Goal: Contribute content

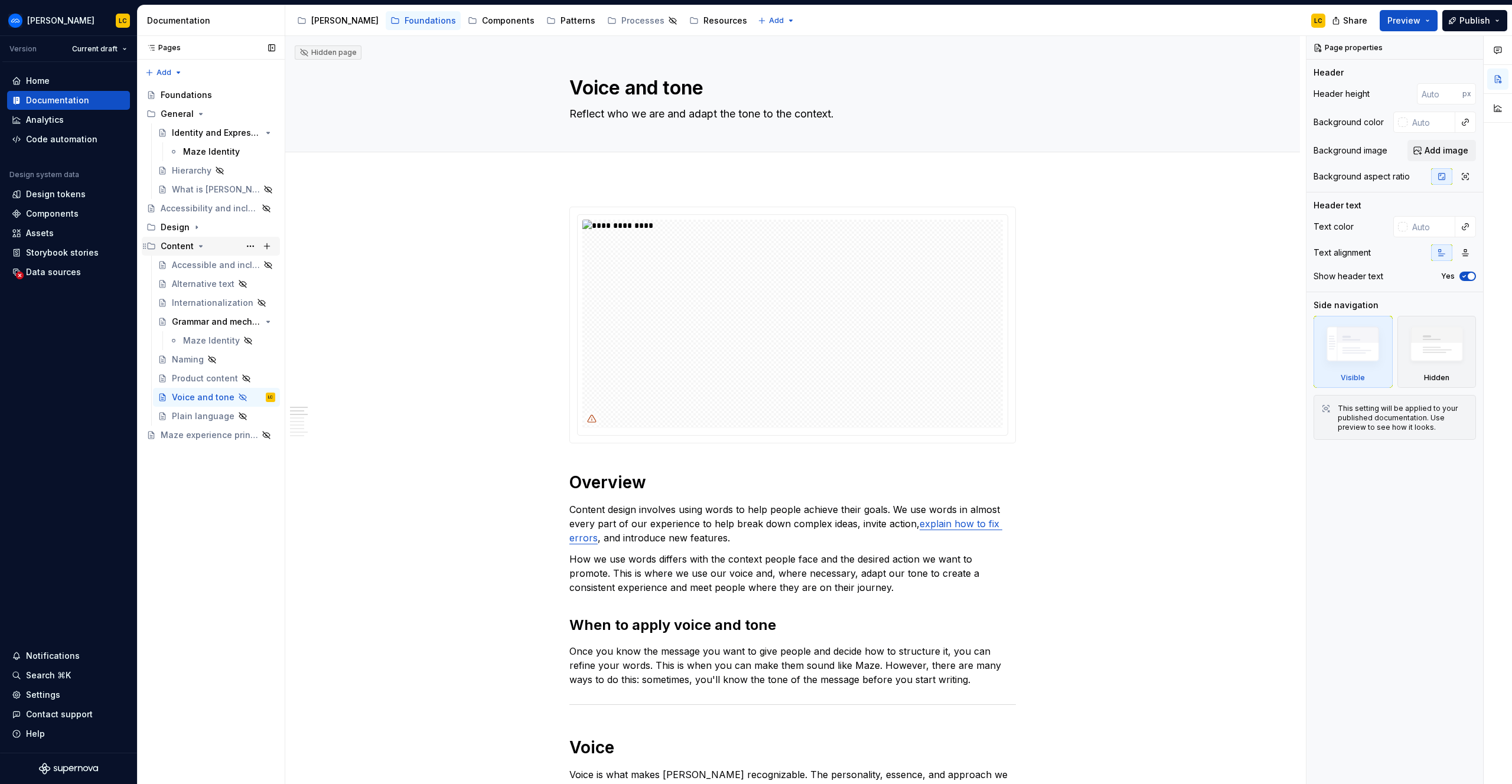
click at [173, 243] on div "Content" at bounding box center [177, 246] width 33 height 12
click at [250, 243] on button "Page tree" at bounding box center [250, 246] width 16 height 16
click at [250, 243] on div "Pages Pages Add Accessibility guide for tree Page tree. Navigate the tree with …" at bounding box center [211, 410] width 148 height 749
click at [167, 243] on div "Content" at bounding box center [177, 246] width 33 height 12
click at [194, 266] on div "Accessible and inclusive language" at bounding box center [199, 265] width 55 height 12
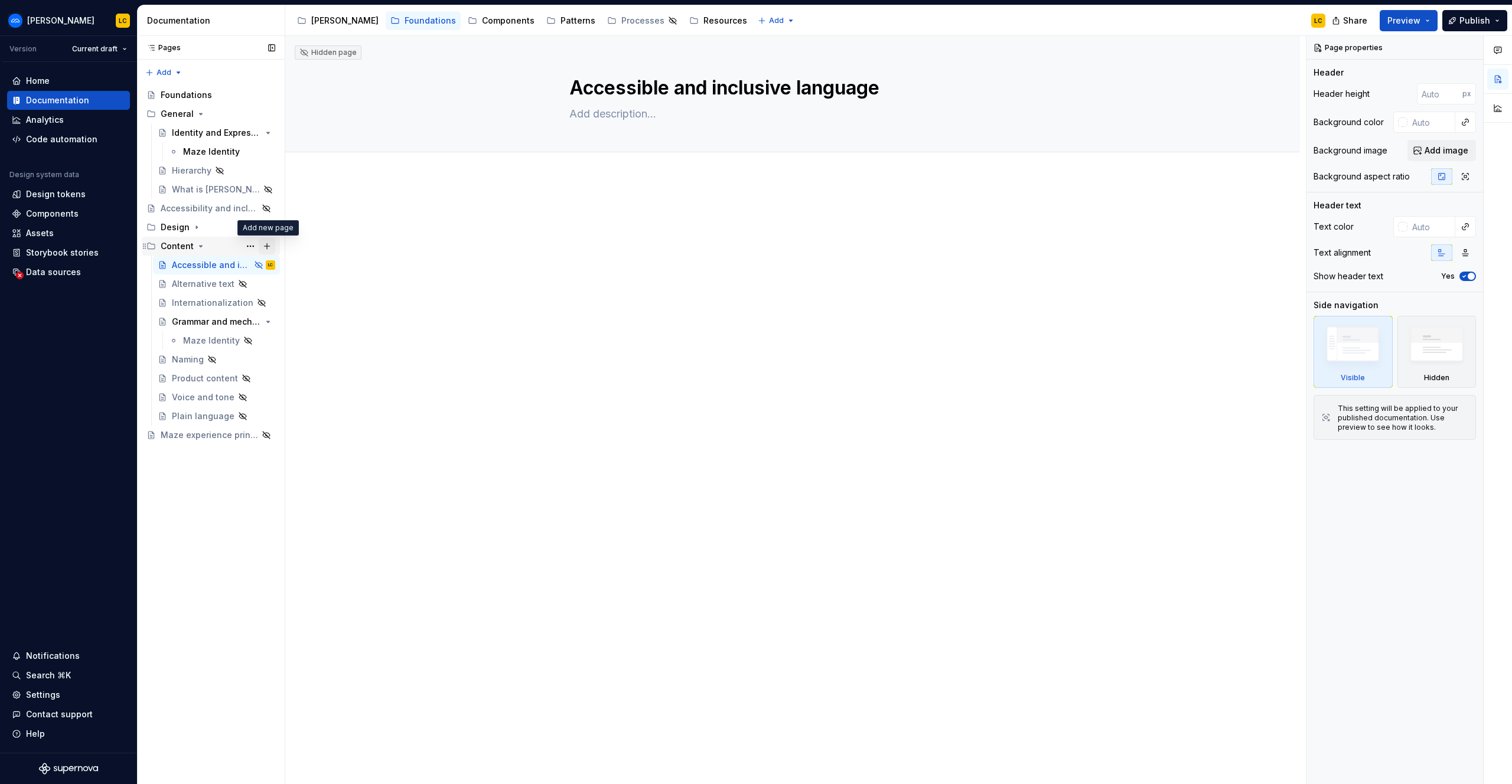
click at [269, 245] on button "Page tree" at bounding box center [267, 246] width 16 height 16
type textarea "*"
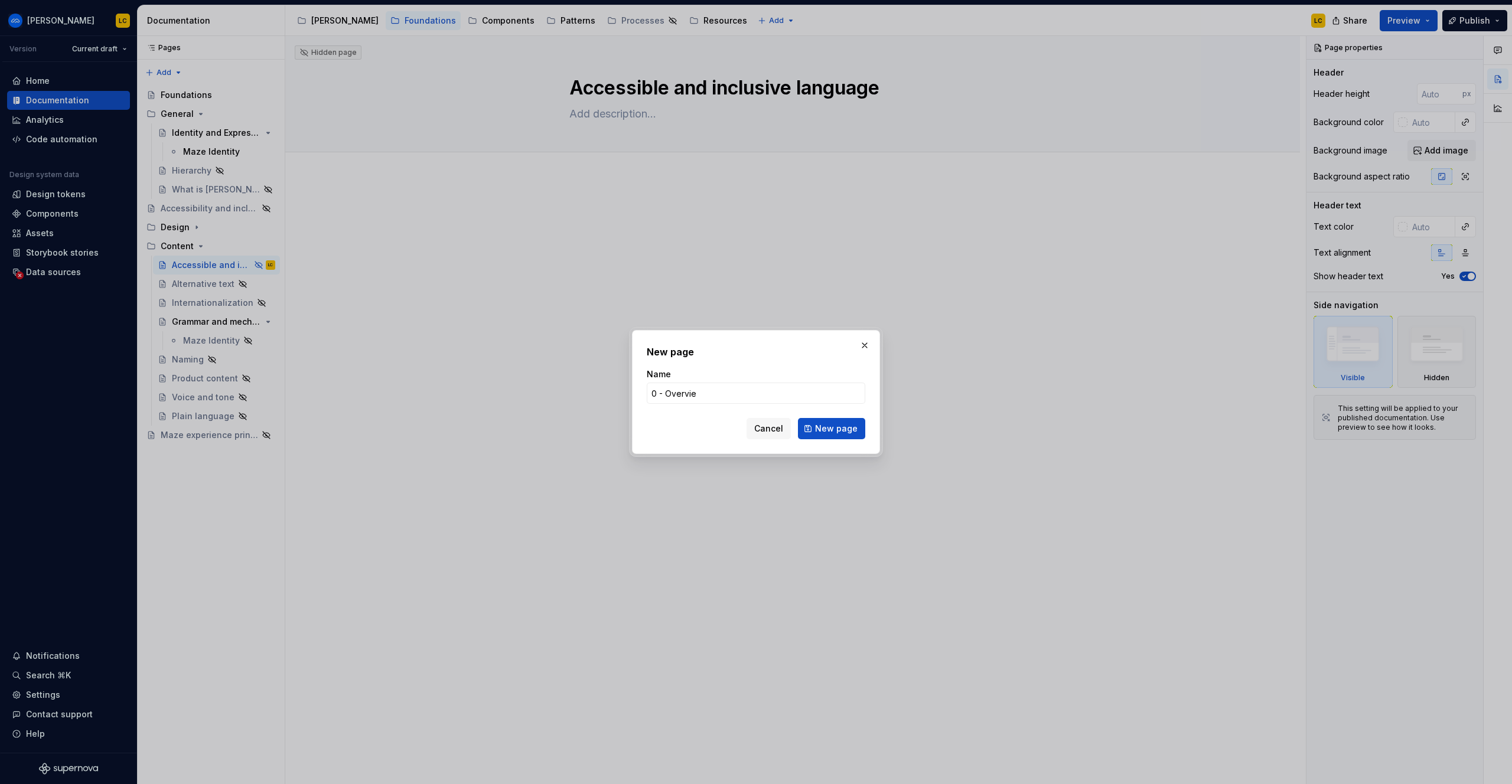
type input "0 - Overview"
click button "New page" at bounding box center [832, 429] width 68 height 21
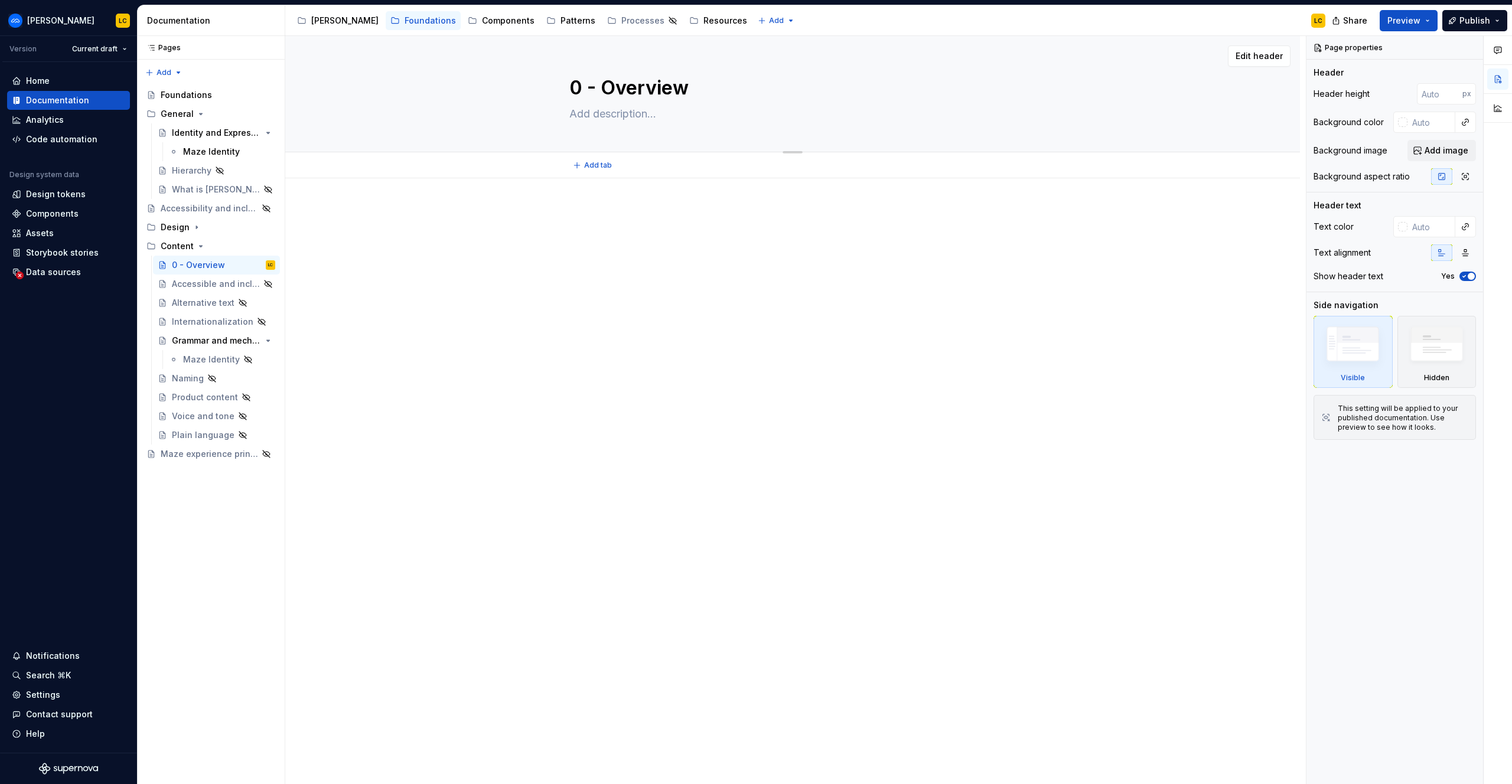
click at [605, 83] on textarea "0 - Overview" at bounding box center [790, 88] width 447 height 28
type textarea "*"
type textarea "Overview"
type textarea "*"
type textarea "Overview"
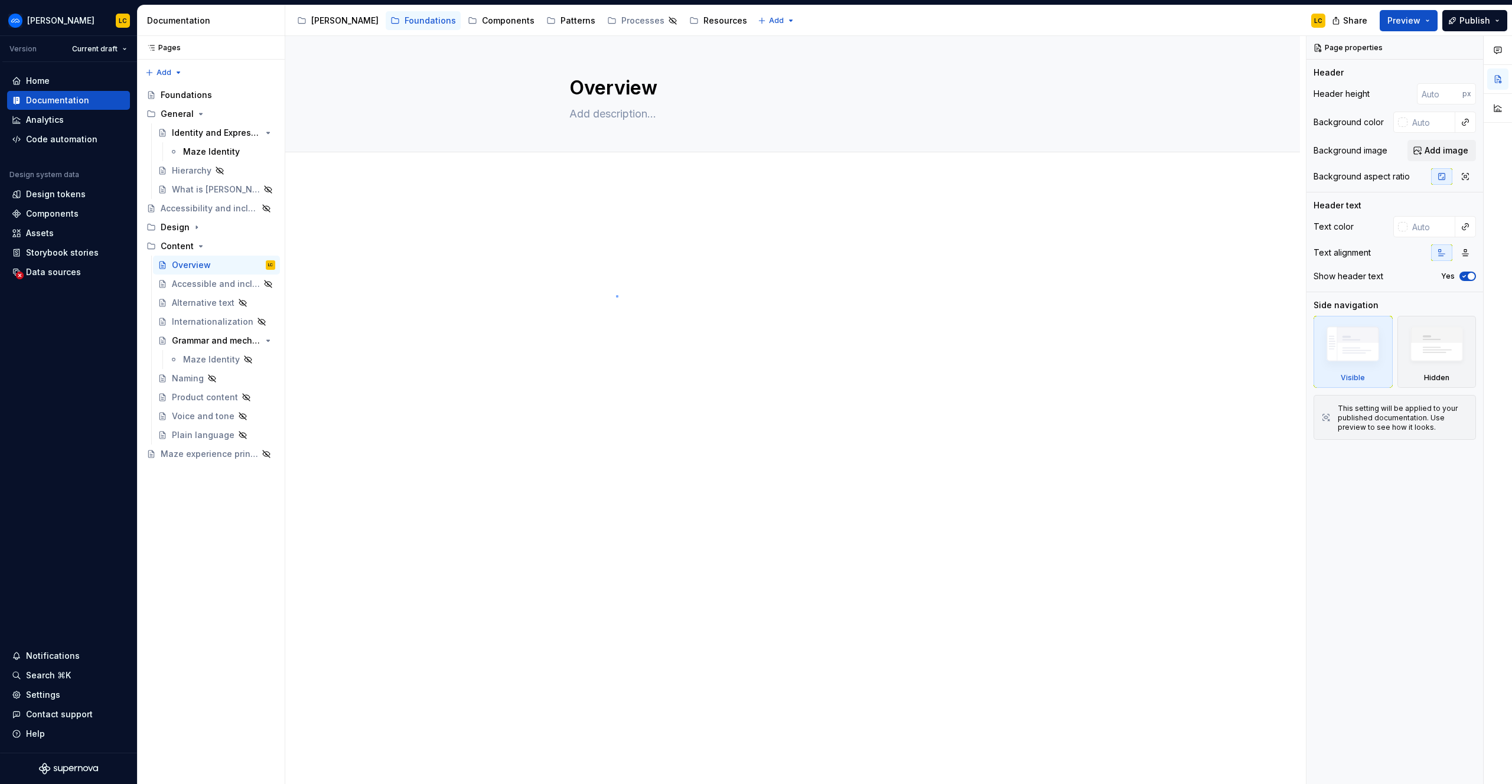
click at [616, 296] on div "Overview Edit header" at bounding box center [795, 410] width 1020 height 749
click at [694, 266] on div at bounding box center [792, 339] width 1015 height 322
click at [605, 166] on span "Add tab" at bounding box center [598, 165] width 28 height 9
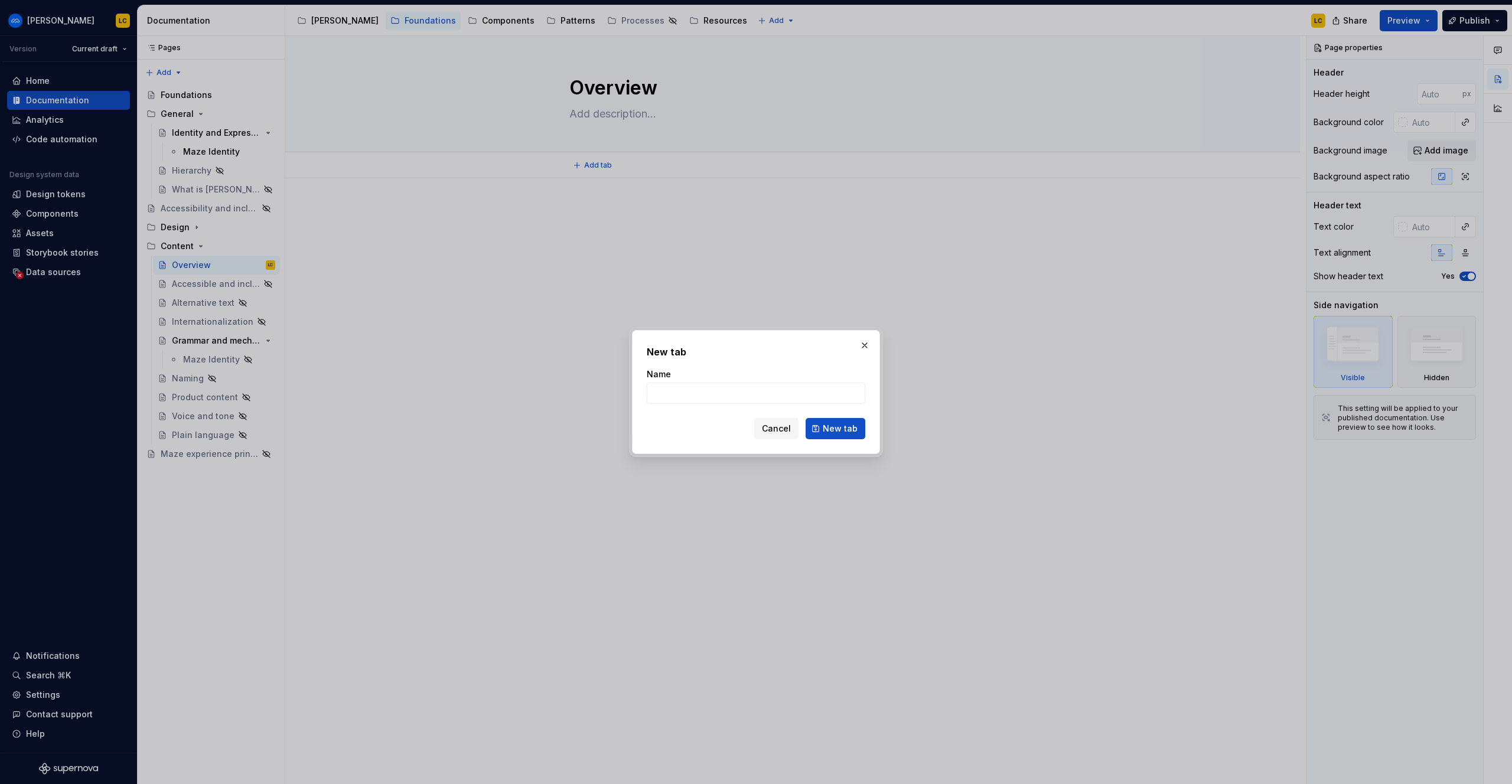
type textarea "*"
click at [772, 448] on div "New tab Name Cancel New tab" at bounding box center [756, 392] width 248 height 124
click at [775, 430] on span "Cancel" at bounding box center [777, 428] width 29 height 12
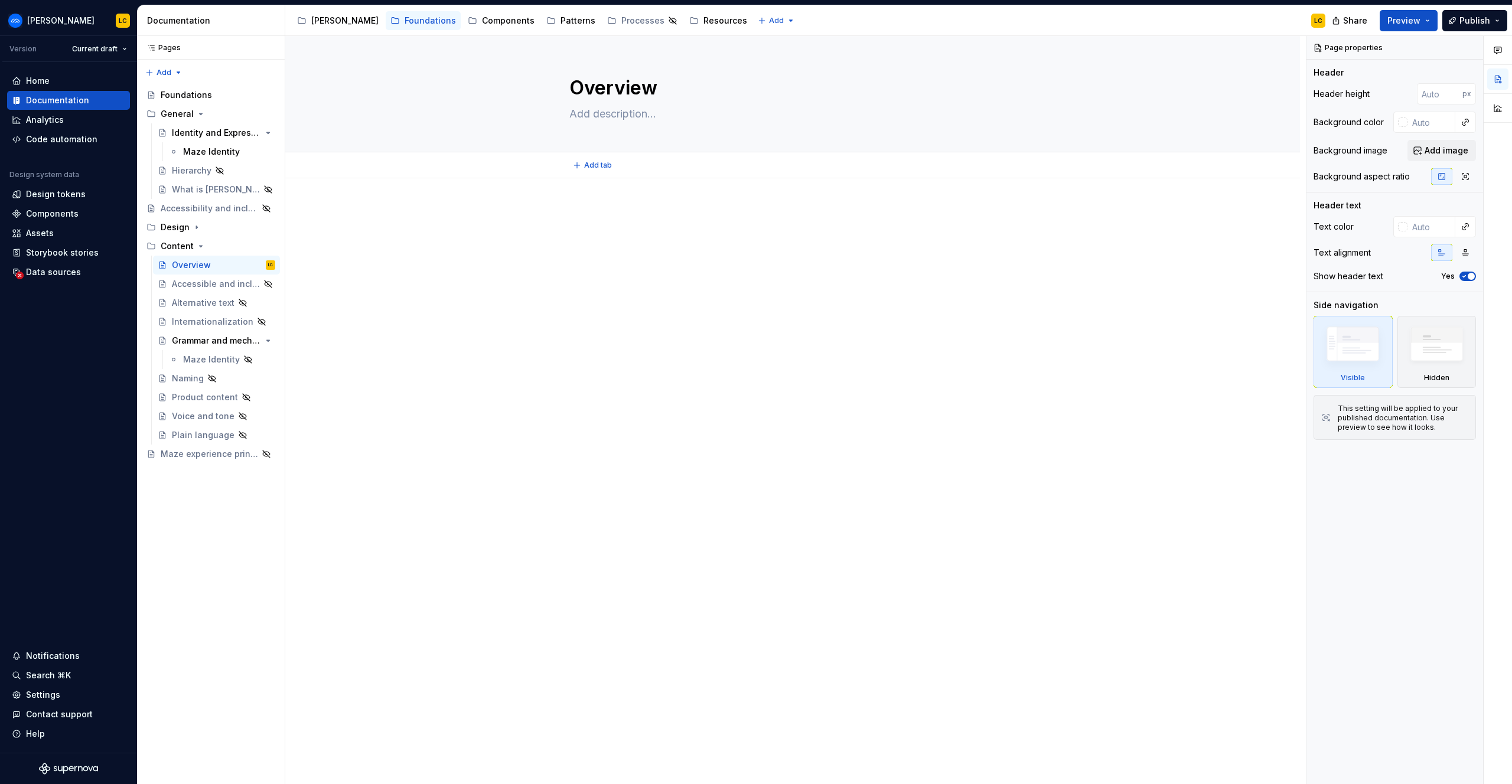
click at [595, 193] on div at bounding box center [792, 339] width 1015 height 322
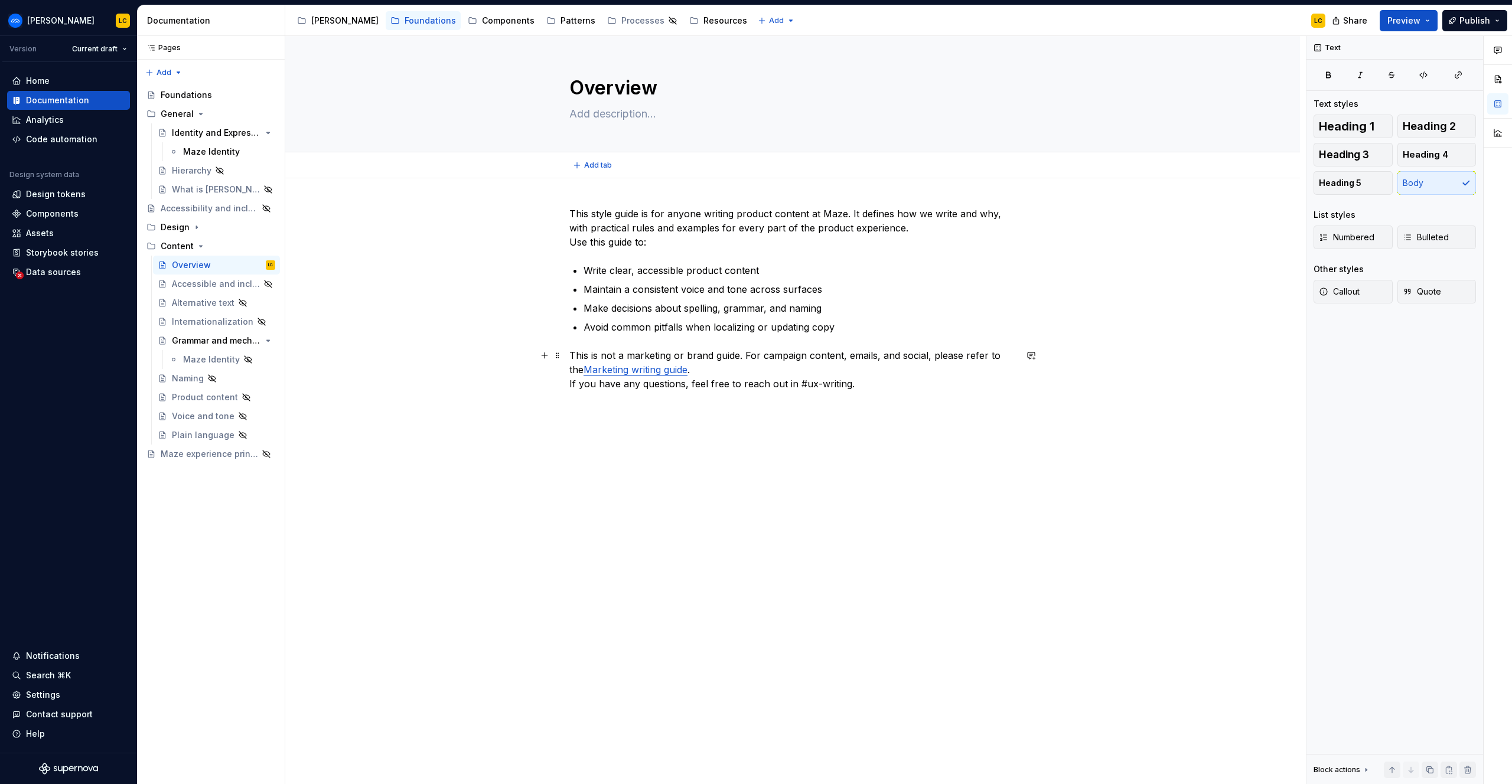
drag, startPoint x: 738, startPoint y: 366, endPoint x: 738, endPoint y: 361, distance: 5.0
click at [738, 366] on p "This is not a marketing or brand guide. For campaign content, emails, and socia…" at bounding box center [792, 370] width 447 height 42
click at [747, 448] on div "This style guide is for anyone writing product content at Maze. It defines how …" at bounding box center [792, 413] width 1015 height 469
click at [676, 483] on div "This style guide is for anyone writing product content at Maze. It defines how …" at bounding box center [792, 423] width 1015 height 490
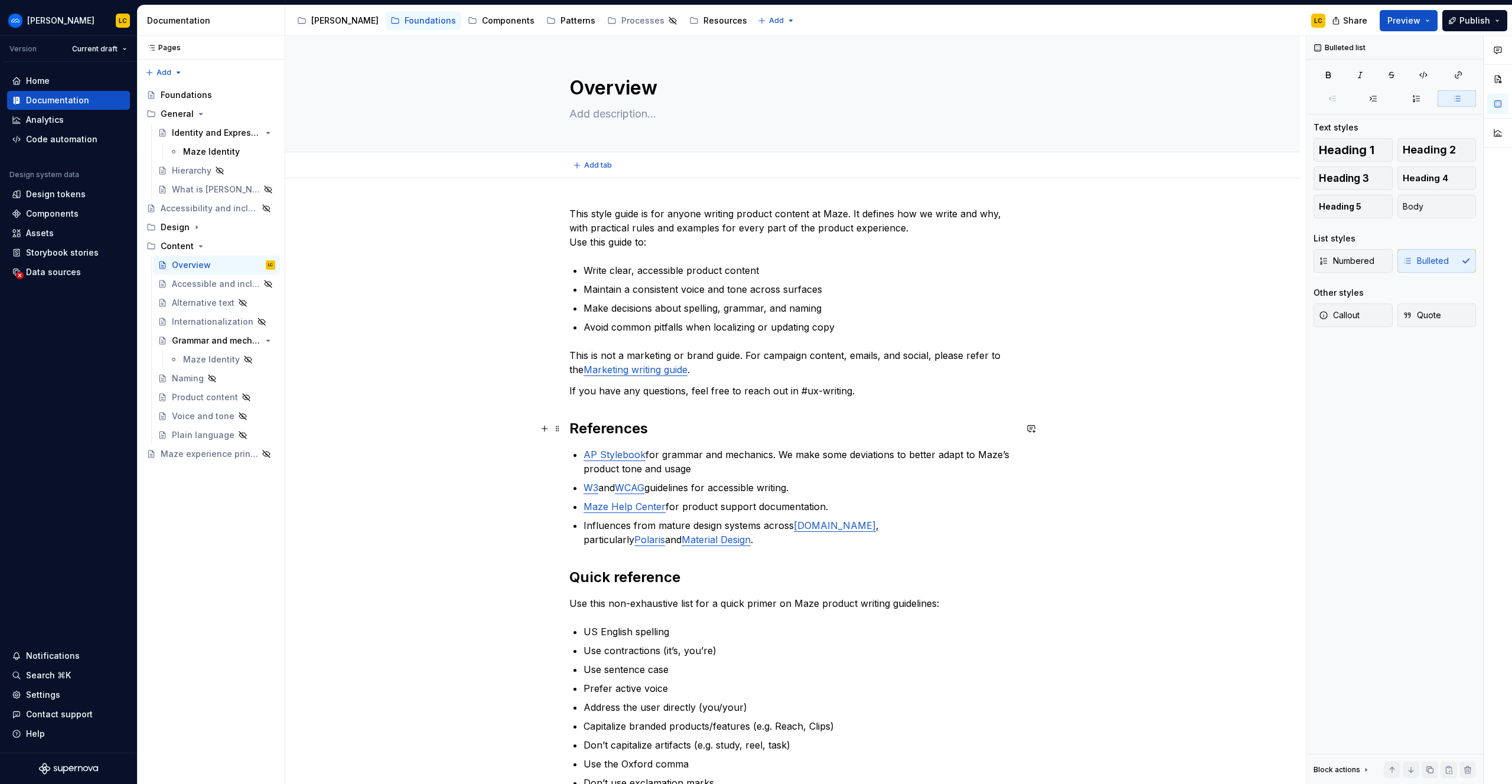
click at [747, 429] on h2 "References" at bounding box center [792, 429] width 447 height 19
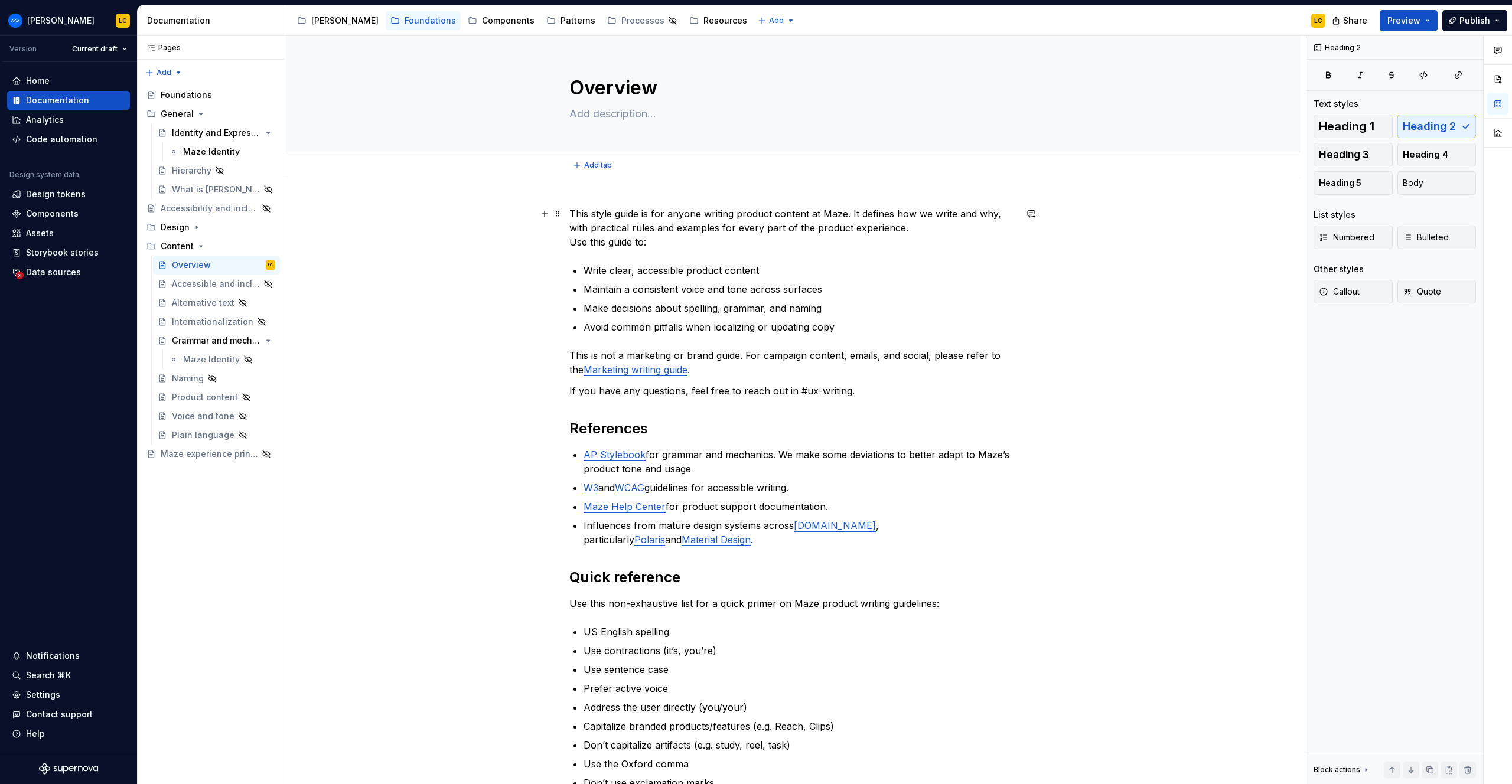
click at [573, 211] on p "This style guide is for anyone writing product content at Maze. It defines how …" at bounding box center [792, 227] width 447 height 42
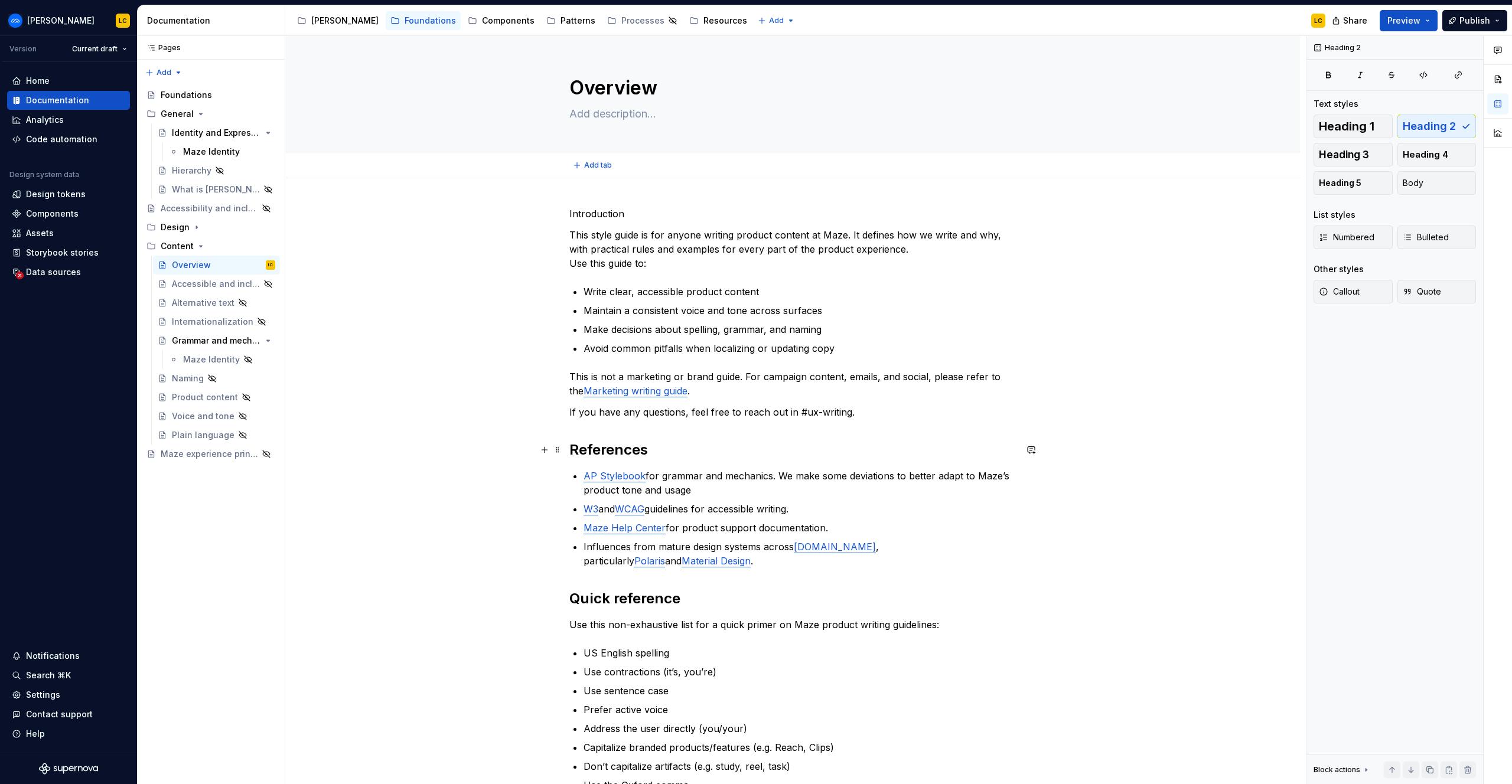
click at [614, 448] on h2 "References" at bounding box center [792, 450] width 447 height 19
click at [630, 80] on textarea "Overview" at bounding box center [790, 88] width 447 height 28
click at [601, 207] on p "Introduction" at bounding box center [792, 214] width 447 height 14
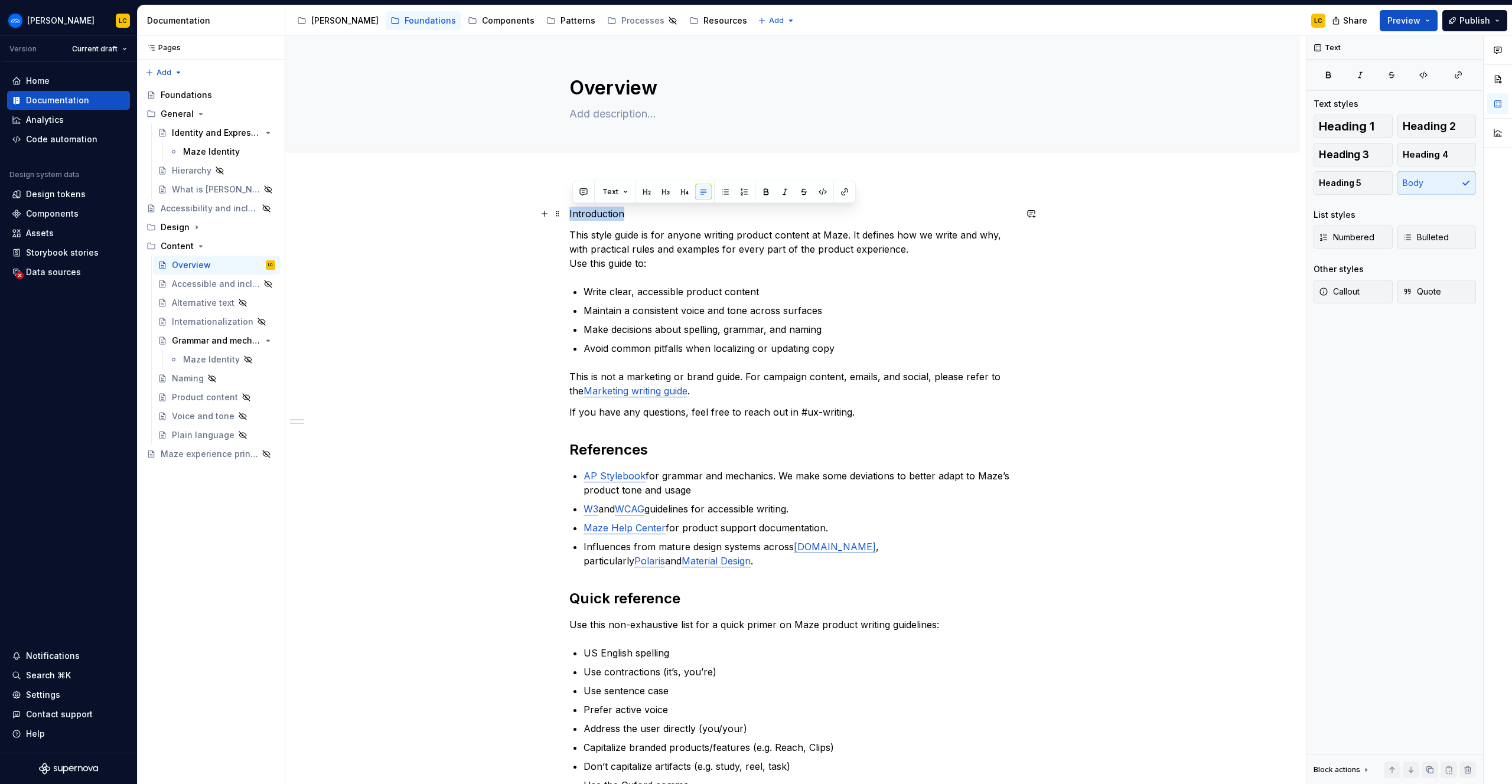
click at [601, 207] on p "Introduction" at bounding box center [792, 214] width 447 height 14
click at [1354, 111] on div "Text styles Heading 1 Heading 2 Heading 3 Heading 4 Heading 5 Body List styles …" at bounding box center [1394, 208] width 162 height 220
click at [1353, 126] on span "Heading 1" at bounding box center [1346, 126] width 56 height 12
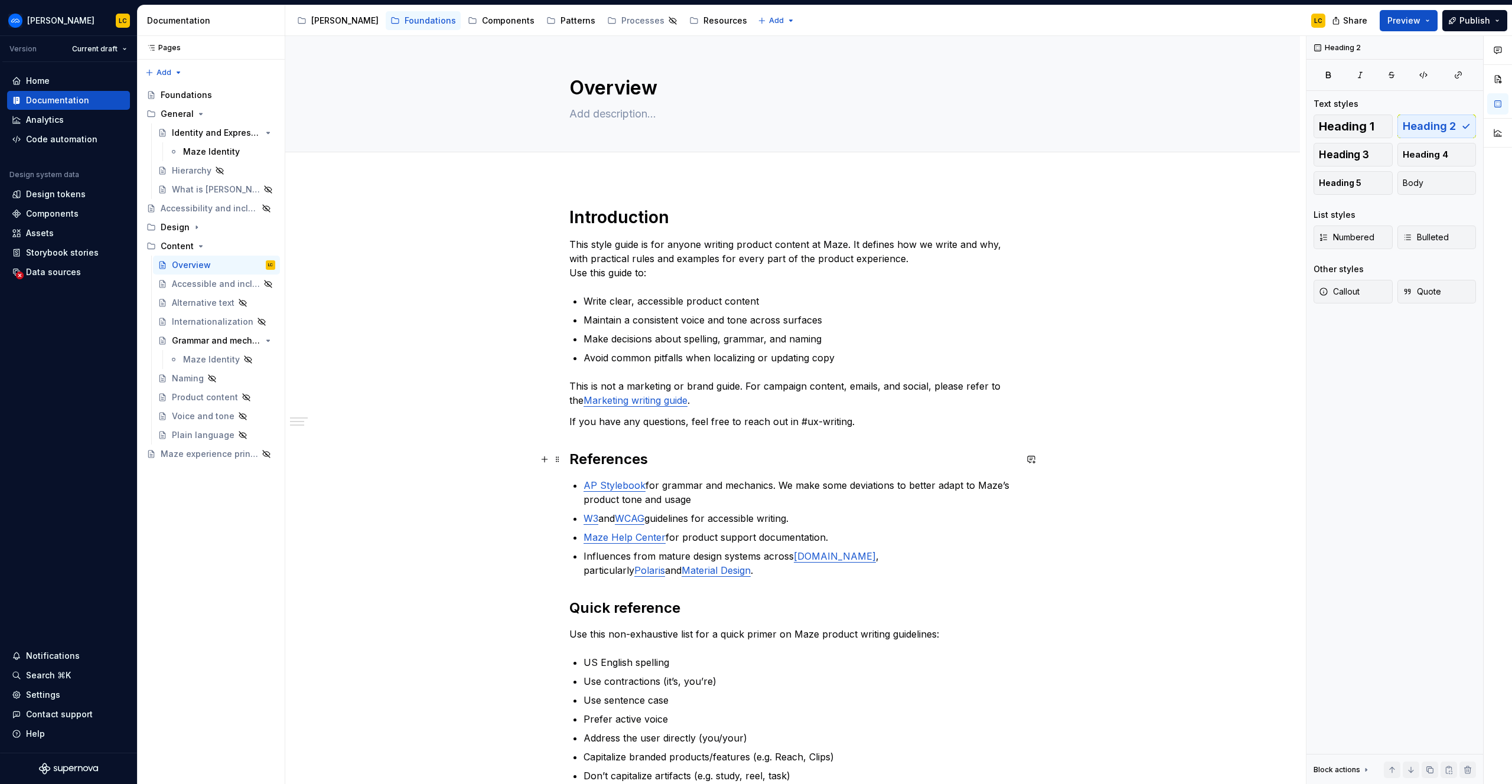
click at [601, 452] on h2 "References" at bounding box center [792, 459] width 447 height 19
click at [1362, 128] on span "Heading 1" at bounding box center [1346, 126] width 56 height 12
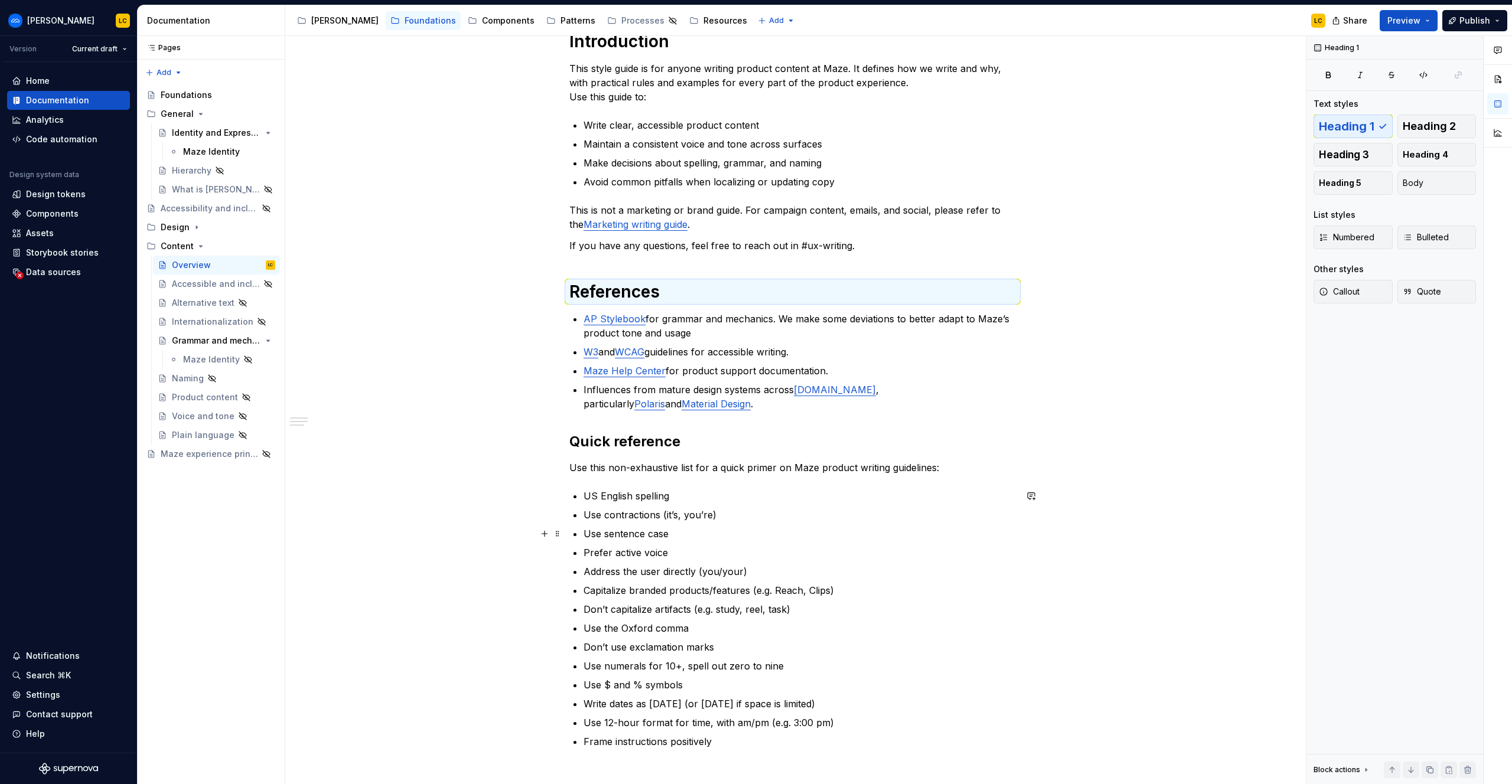
scroll to position [188, 0]
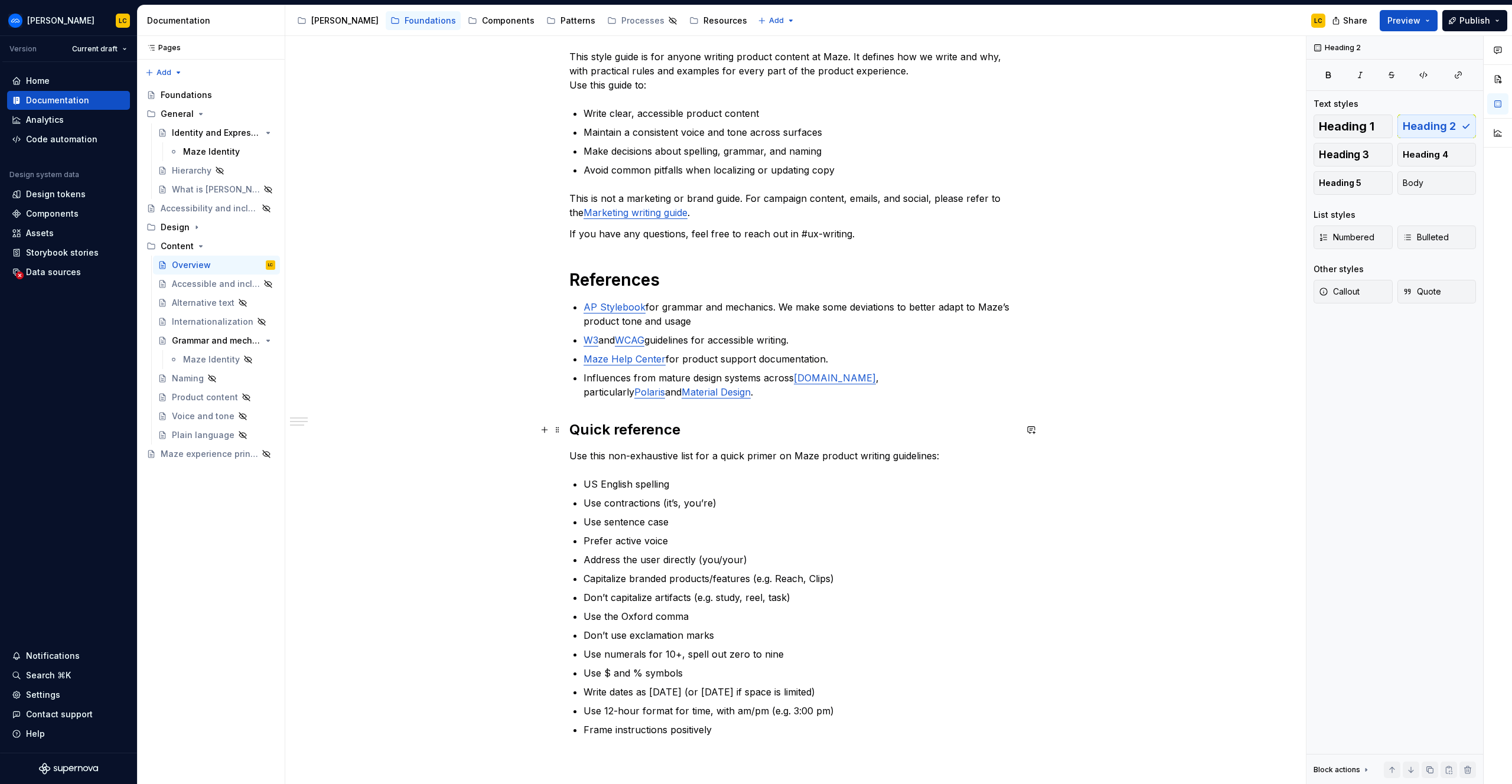
click at [605, 423] on h2 "Quick reference" at bounding box center [792, 430] width 447 height 19
click at [1328, 76] on icon "button" at bounding box center [1328, 75] width 9 height 9
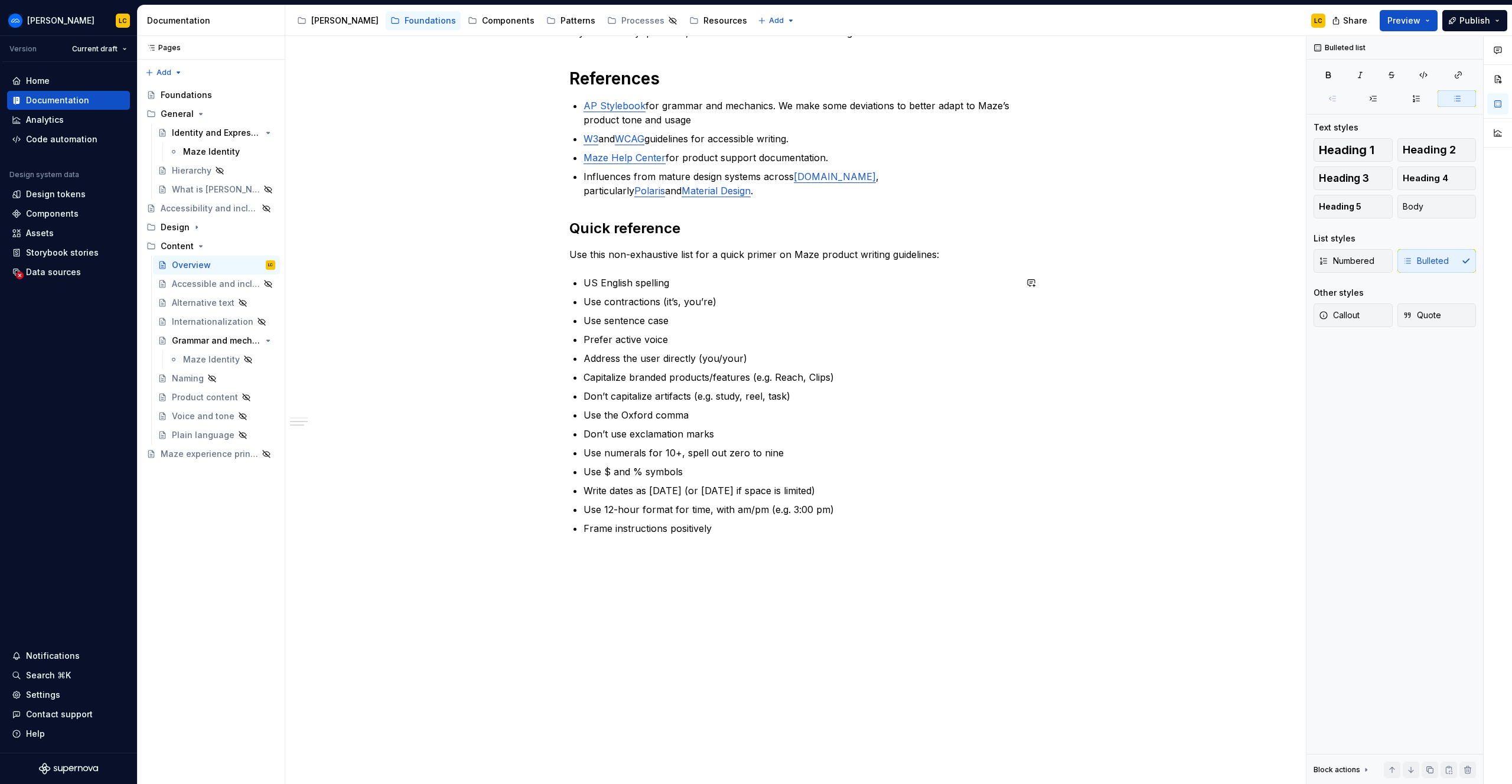
click at [763, 546] on div "Introduction This style guide is for anyone writing product content at Maze. It…" at bounding box center [792, 183] width 447 height 732
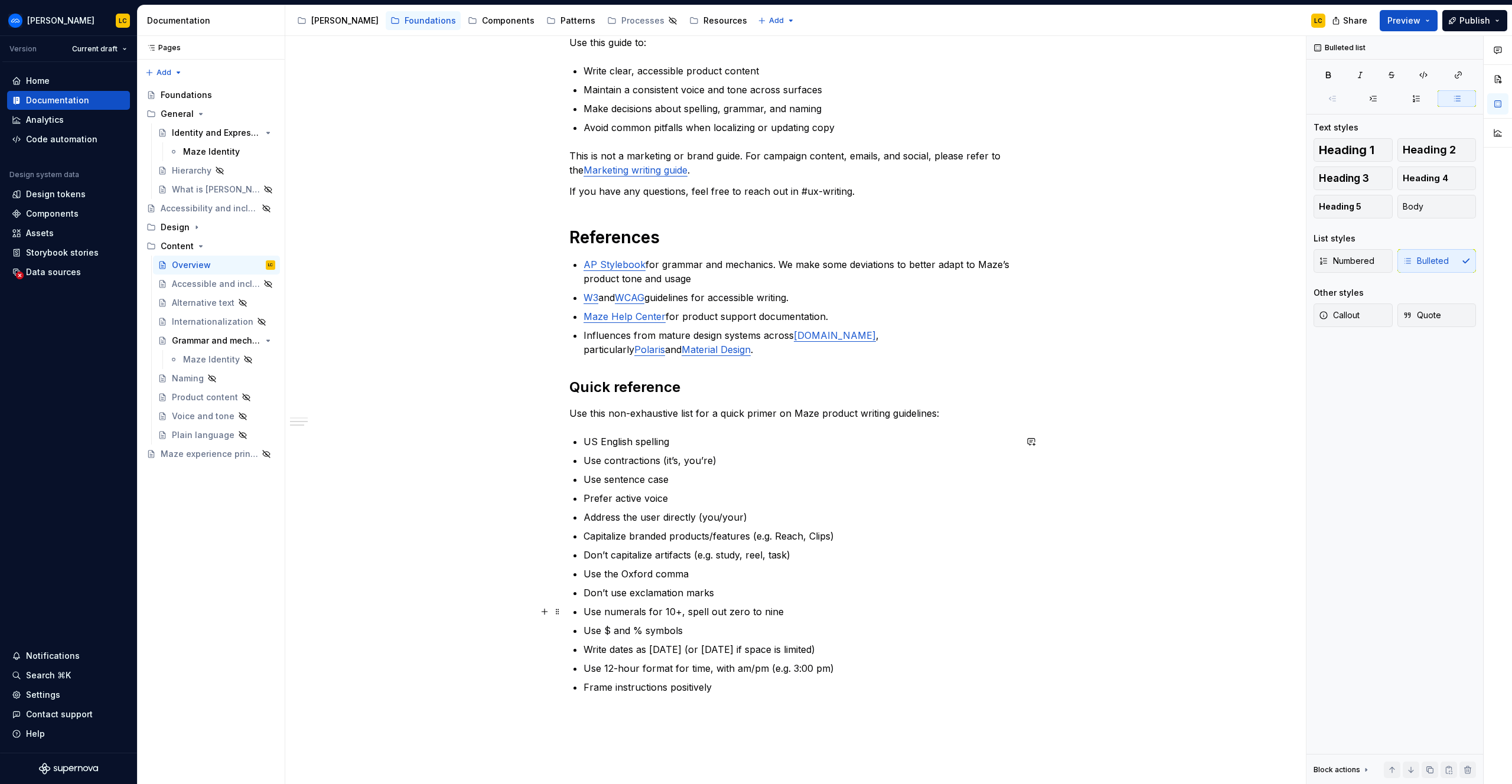
scroll to position [0, 0]
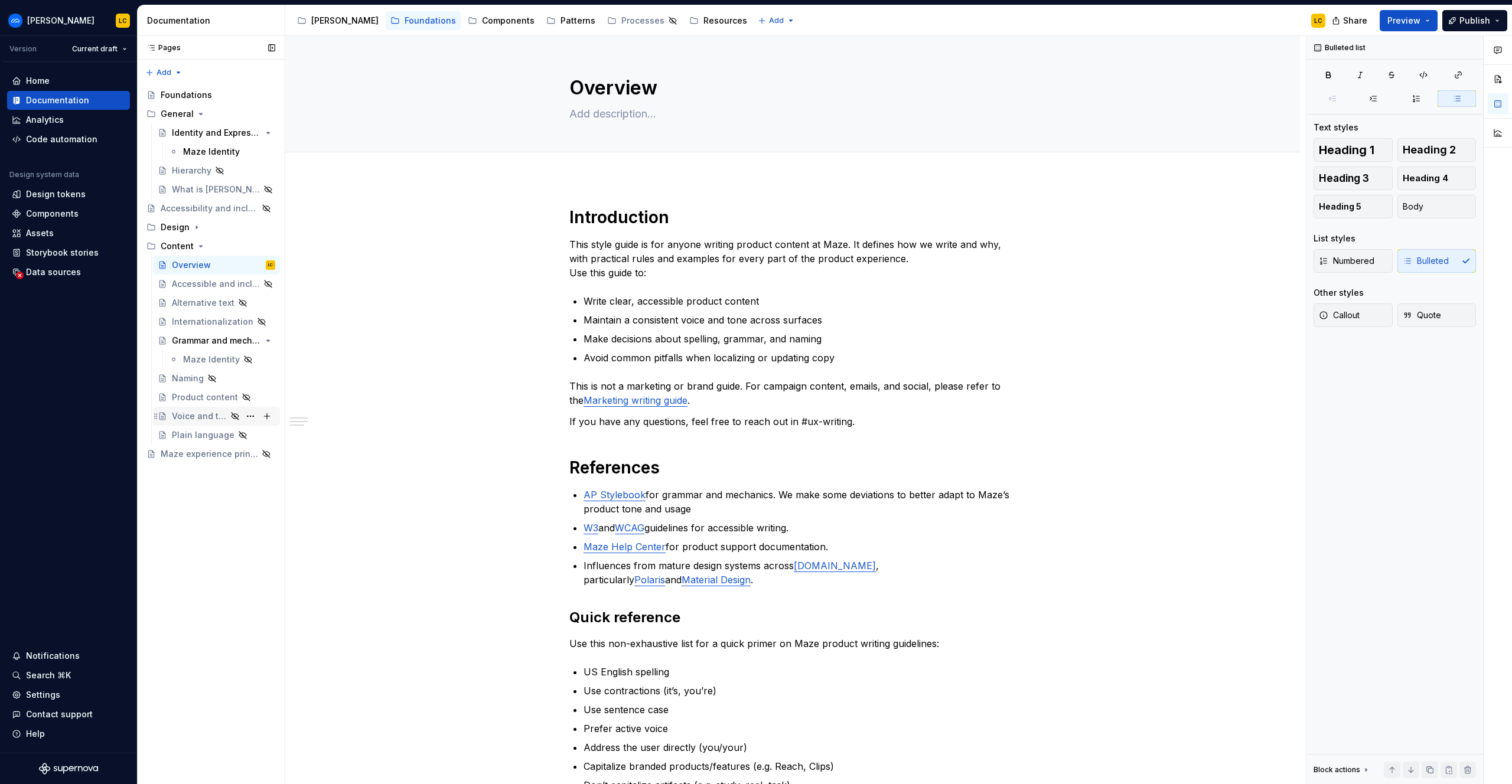
click at [201, 422] on div "Voice and tone" at bounding box center [224, 416] width 104 height 16
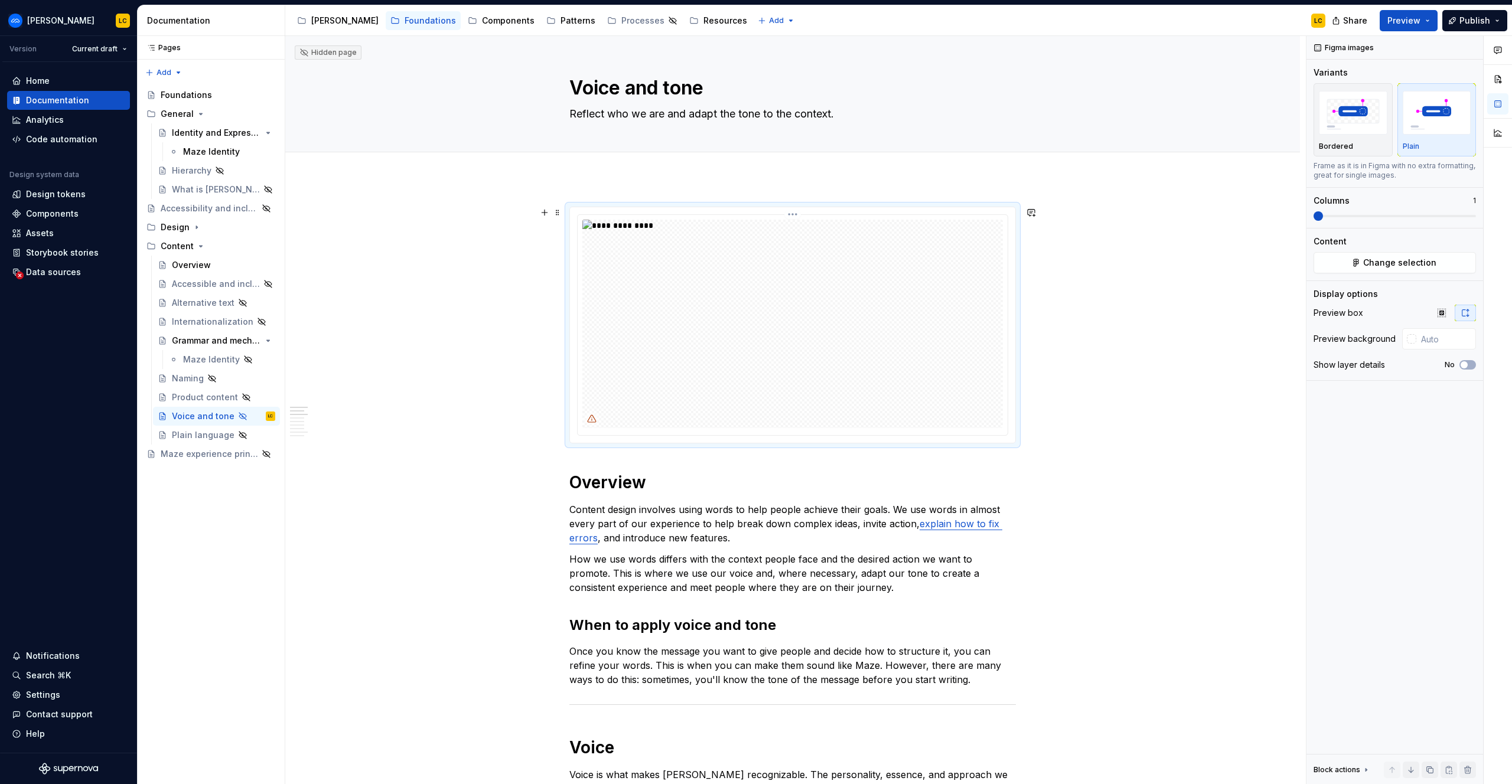
click at [818, 250] on img at bounding box center [793, 324] width 421 height 208
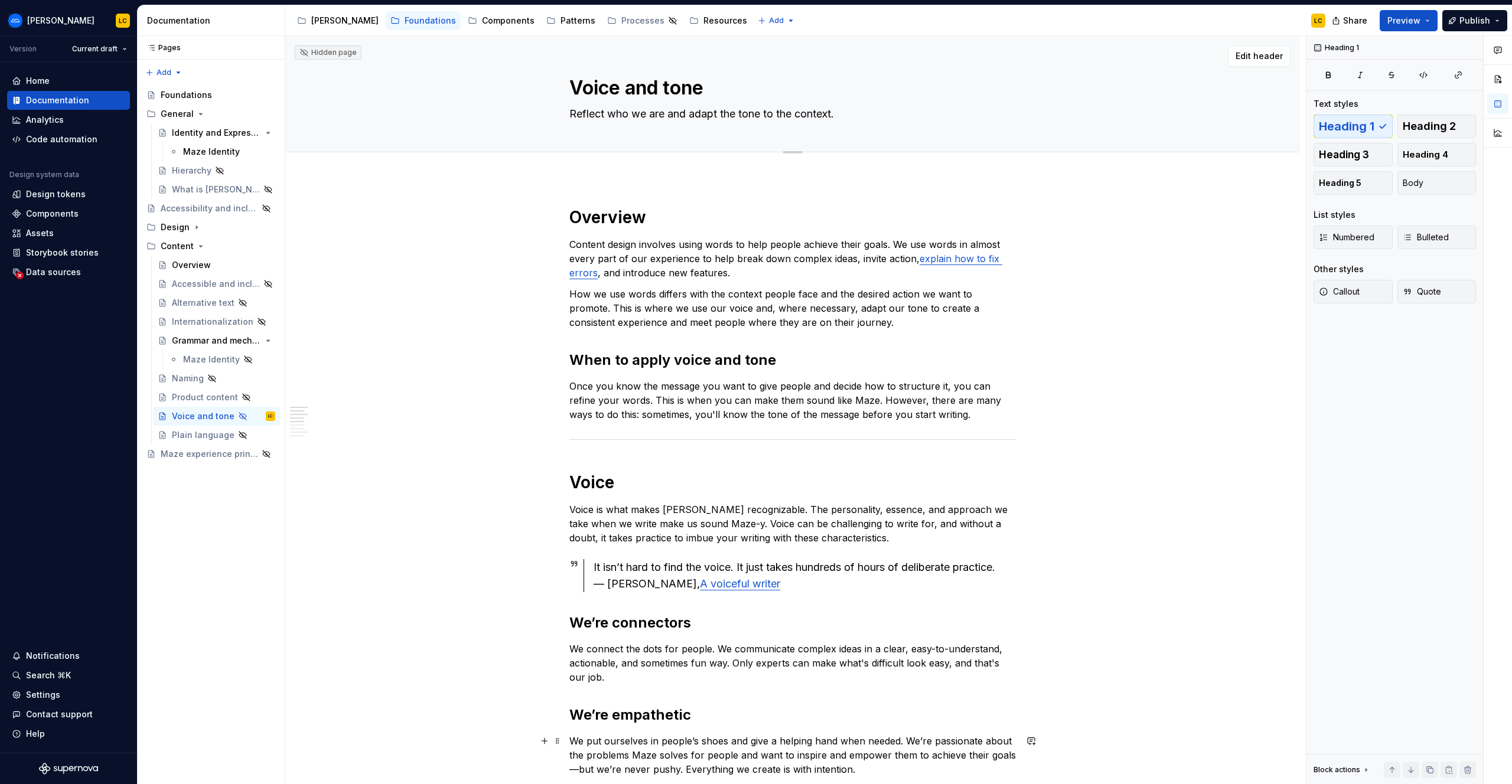
click at [663, 113] on textarea "Reflect who we are and adapt the tone to the context." at bounding box center [790, 114] width 447 height 19
paste textarea "A simple list of our most important writing rules for when you need a fast remi…"
type textarea "*"
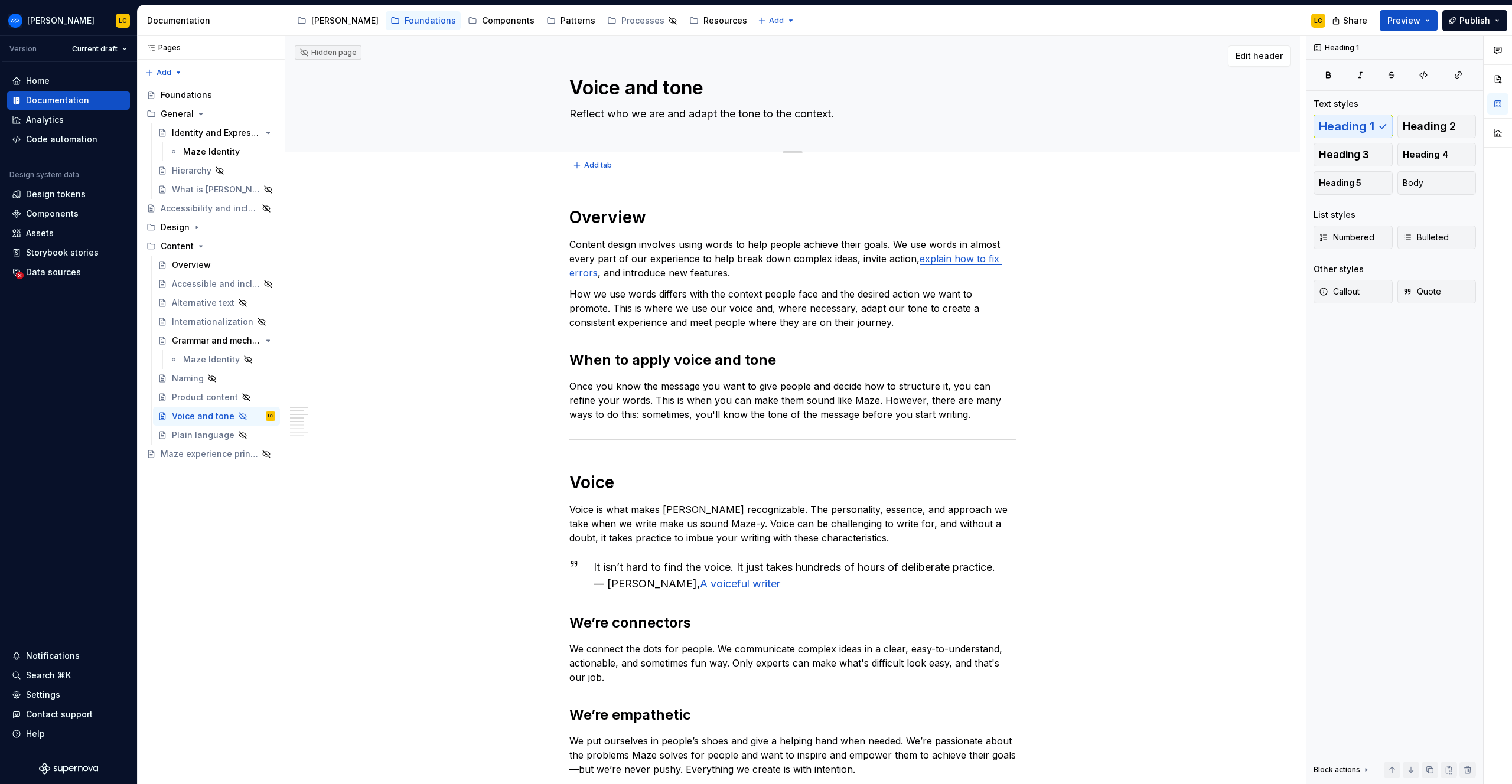
type textarea "A simple list of our most important writing rules for when you need a fast remi…"
type textarea "*"
type textarea "Reflect who we are and adapt the tone to the context."
click at [745, 95] on textarea "Voice and tone" at bounding box center [790, 88] width 447 height 28
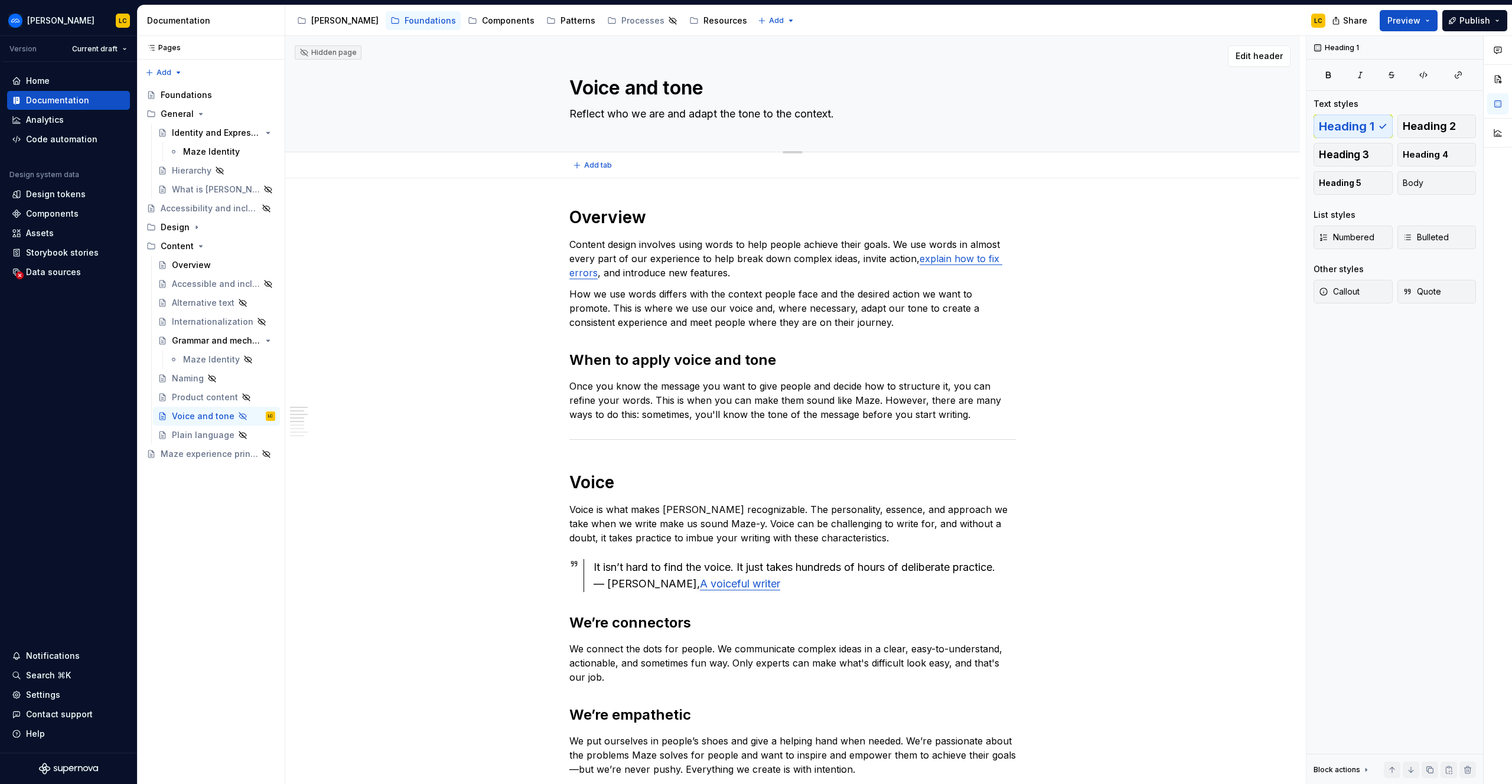
click at [746, 114] on textarea "Reflect who we are and adapt the tone to the context." at bounding box center [790, 114] width 447 height 19
paste textarea "Outlines how Maze sounds and how our tone changes depending on the situation an…"
type textarea "*"
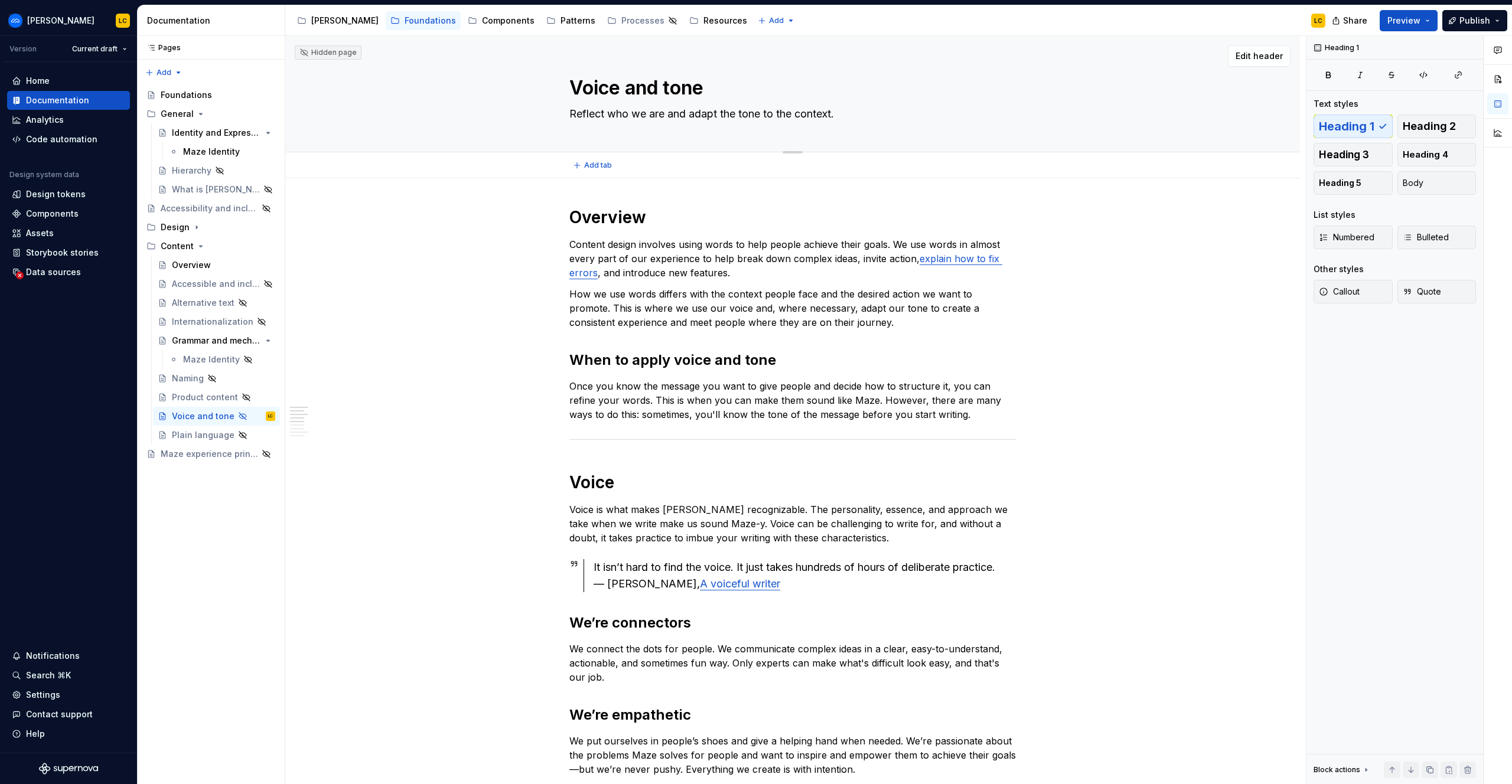
type textarea "Outlines how Maze sounds and how our tone changes depending on the situation an…"
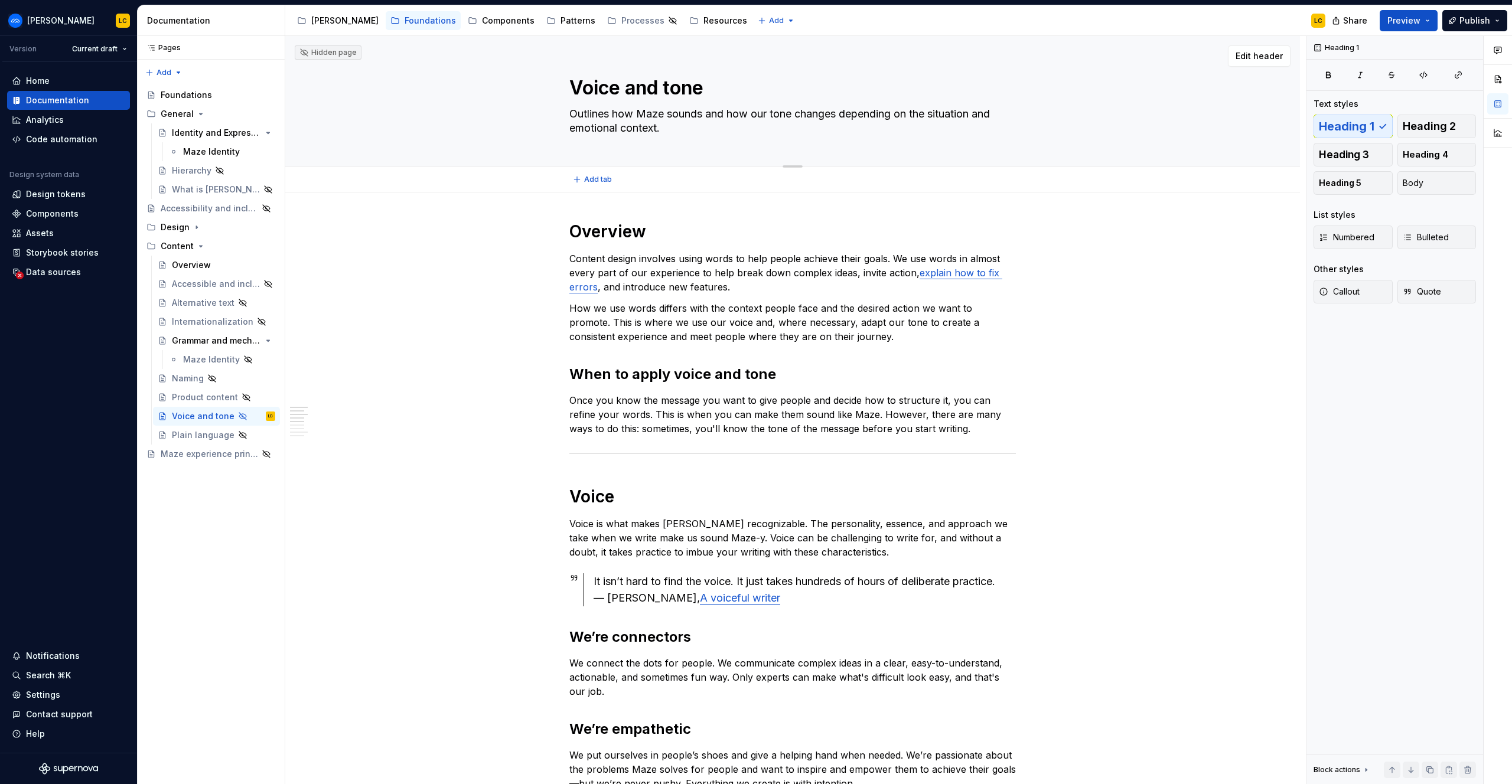
type textarea "*"
type textarea "Outlines how Maze sounds and how our tone changes depending on the situation an…"
type textarea "*"
type textarea "Outlines how Maze sounds and how our tone changes depending on the situation an…"
click at [727, 229] on h1 "Overview" at bounding box center [792, 232] width 447 height 21
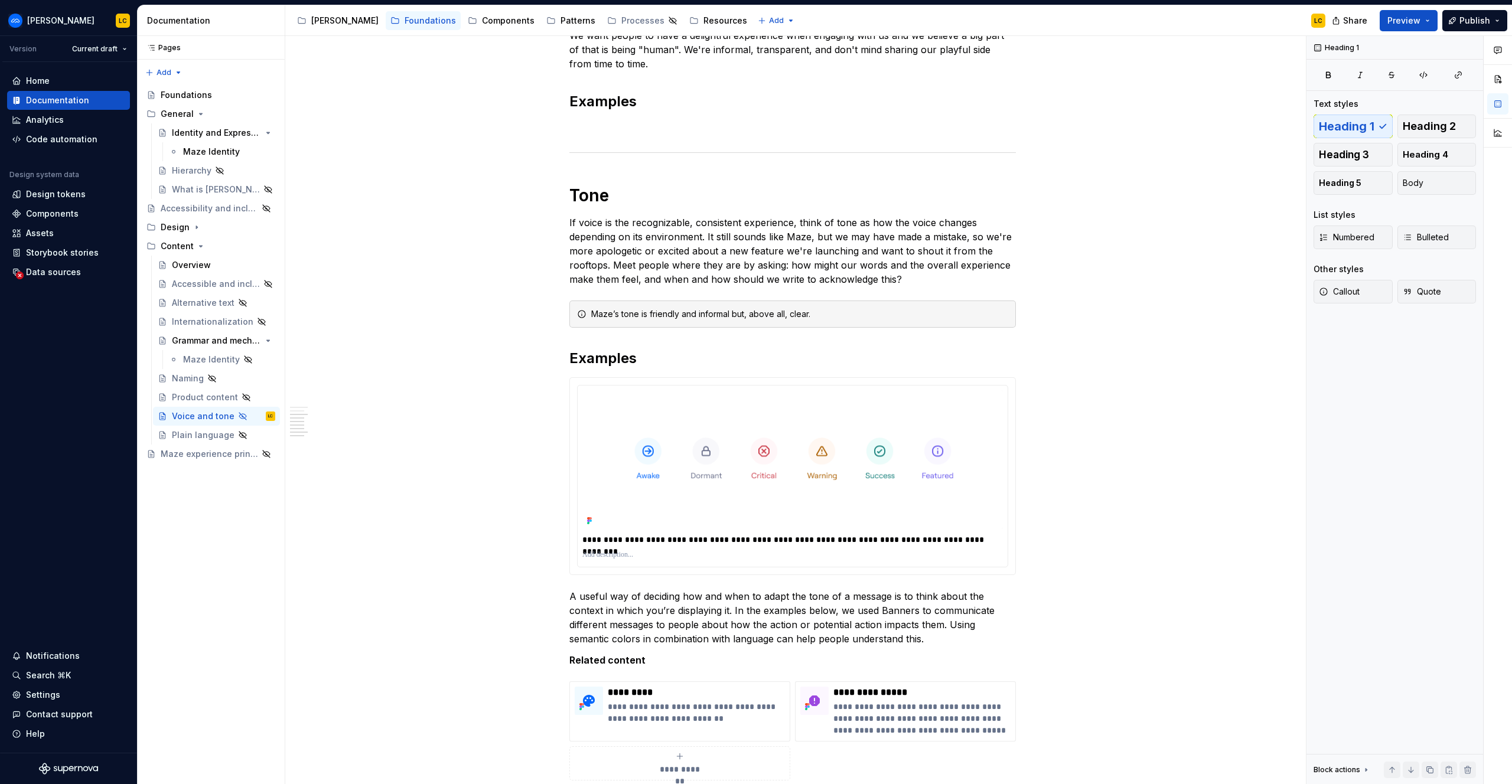
scroll to position [1085, 0]
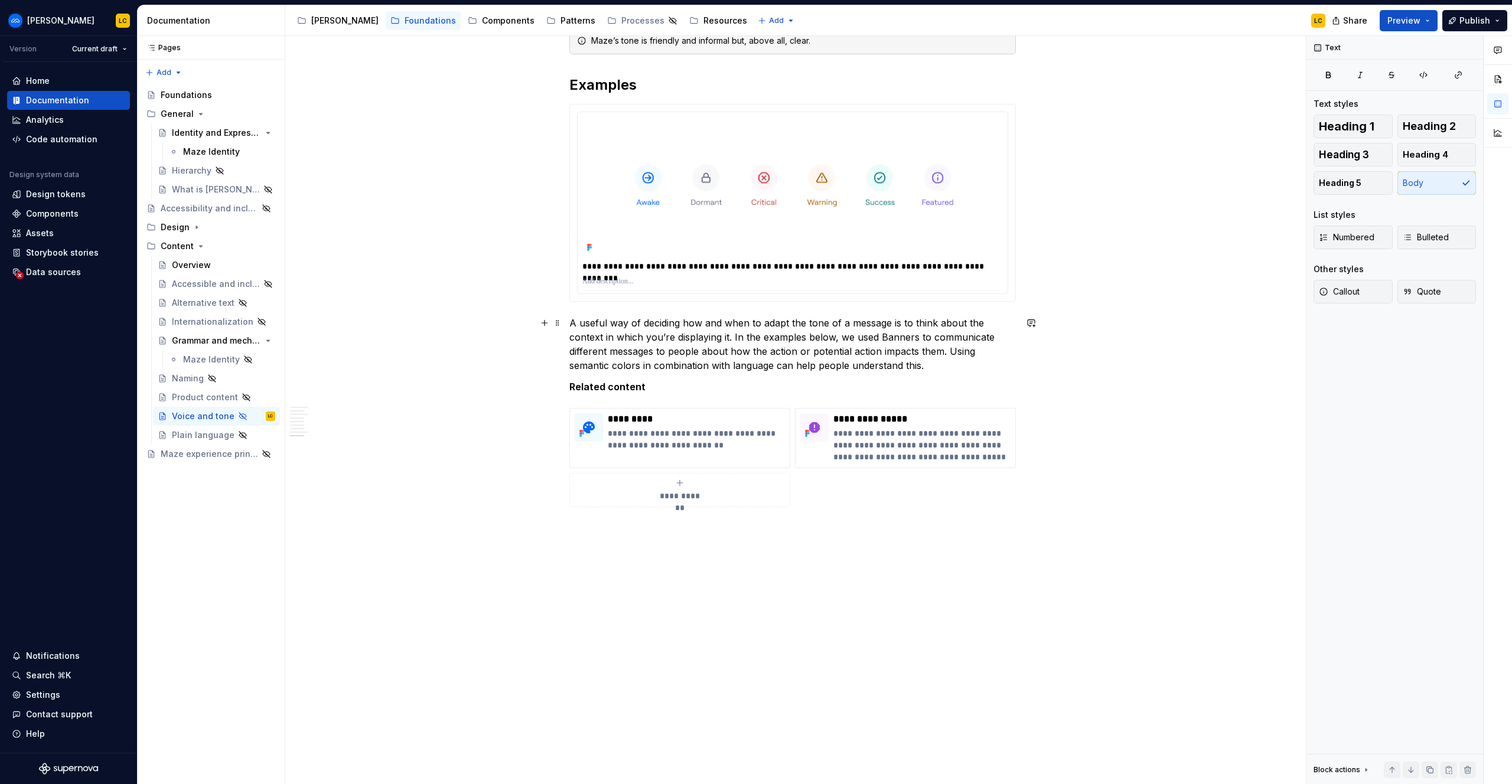
click at [759, 331] on p "A useful way of deciding how and when to adapt the tone of a message is to thin…" at bounding box center [792, 344] width 447 height 57
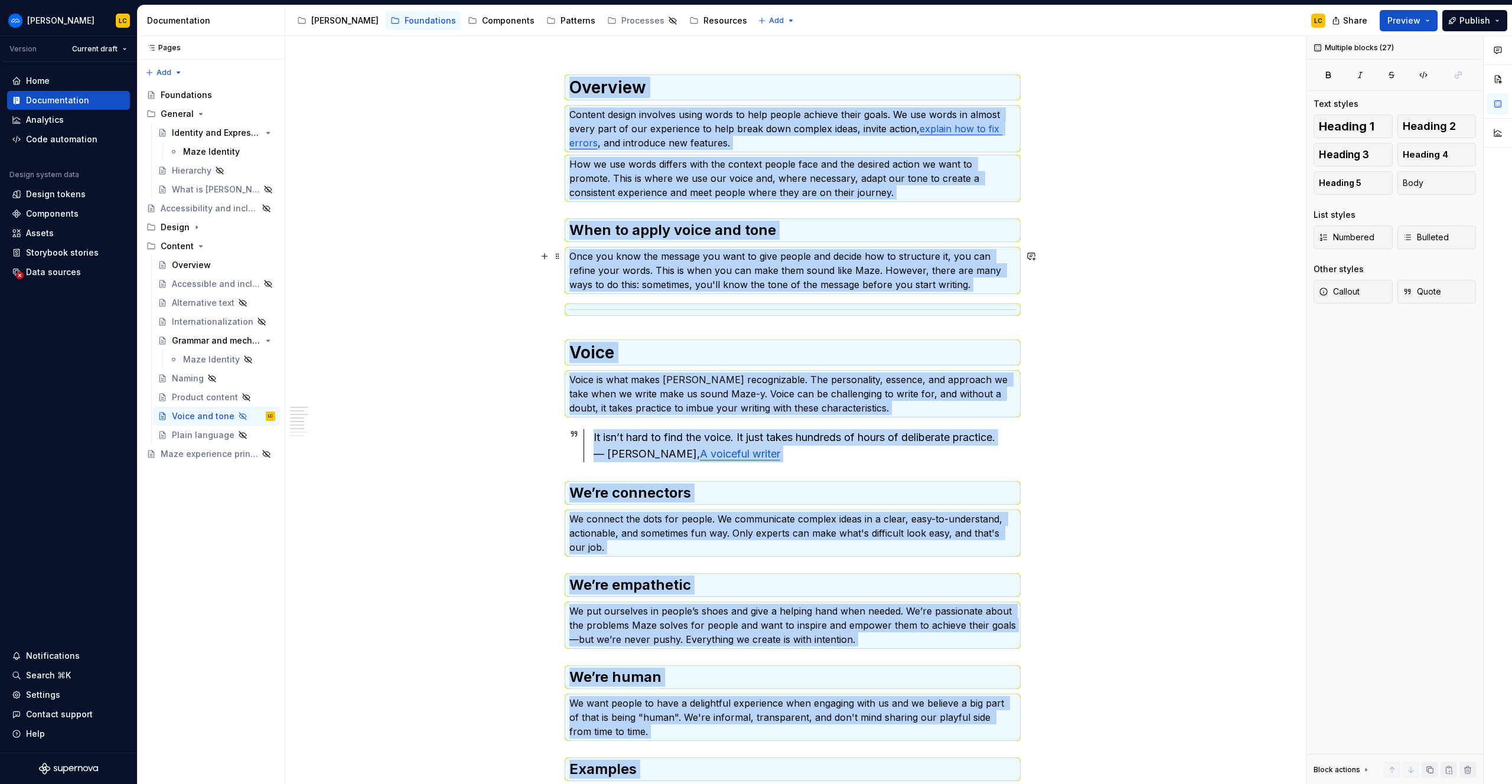
scroll to position [0, 0]
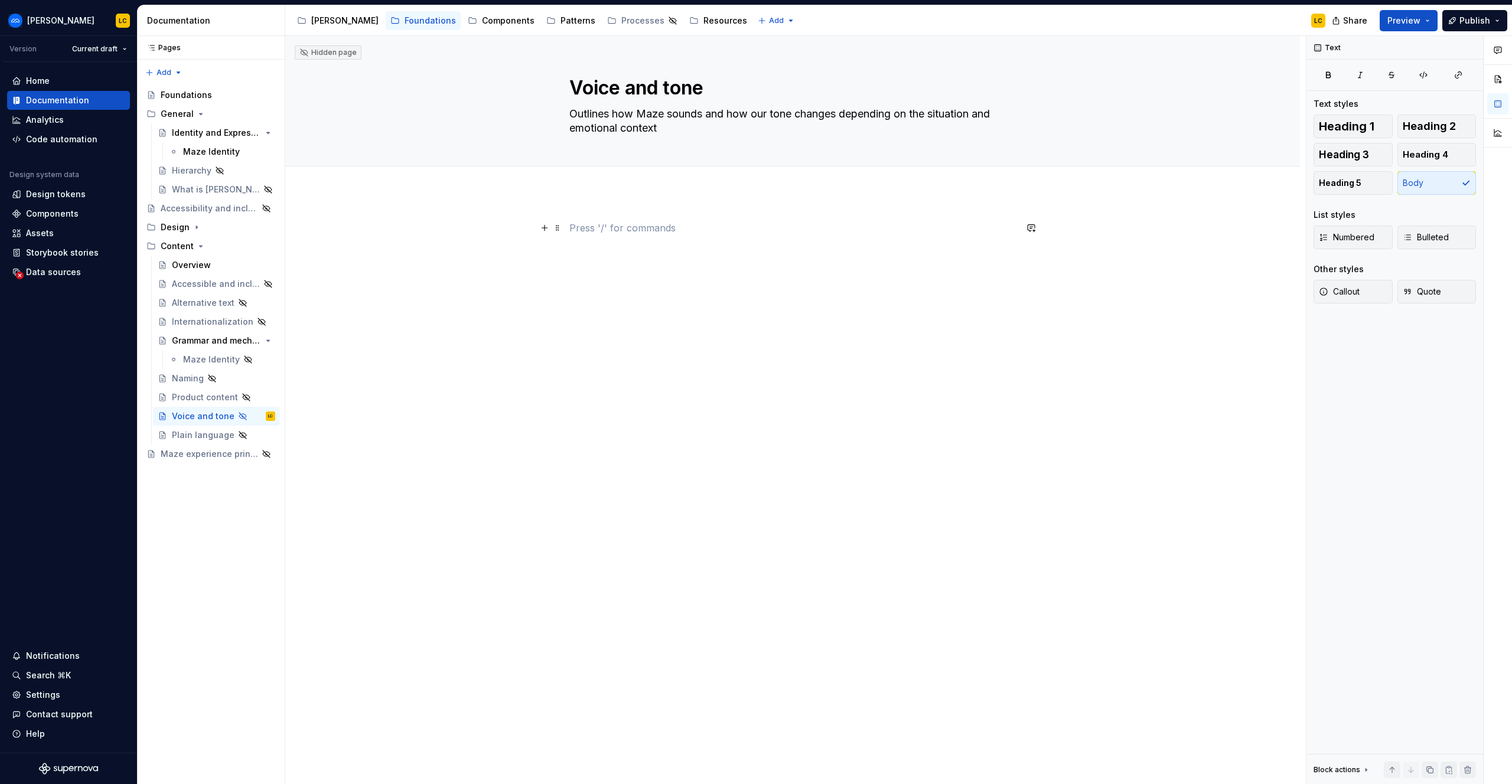
click at [638, 232] on p at bounding box center [792, 228] width 447 height 14
type textarea "*"
